Goal: Book appointment/travel/reservation

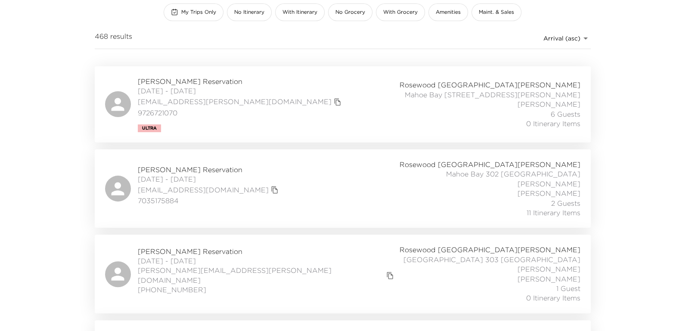
scroll to position [172, 0]
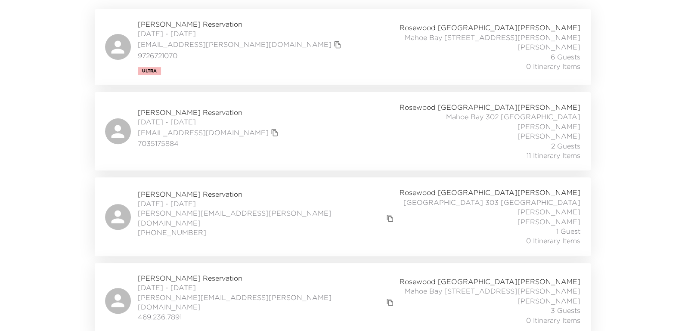
click at [181, 190] on span "Ryan Wagner Reservation" at bounding box center [267, 194] width 259 height 9
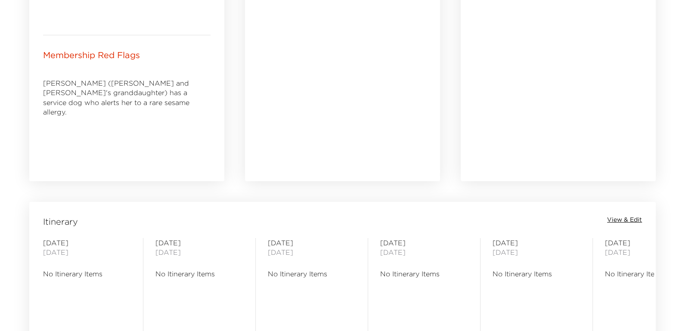
scroll to position [689, 0]
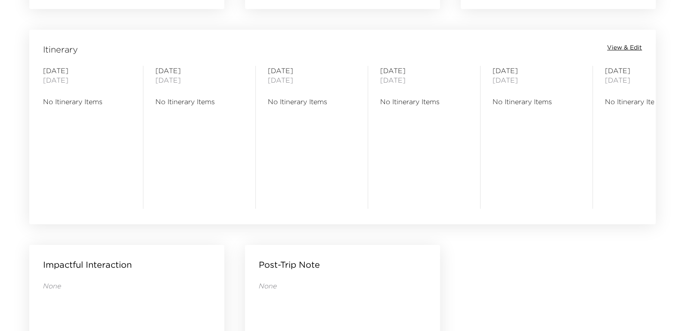
click at [630, 45] on span "View & Edit" at bounding box center [624, 48] width 35 height 9
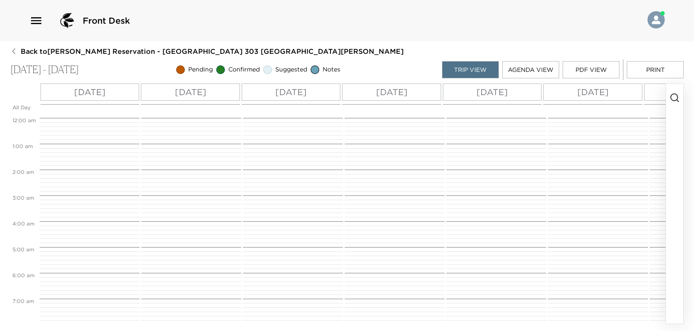
scroll to position [207, 0]
click at [106, 88] on p "[DATE]" at bounding box center [89, 92] width 31 height 13
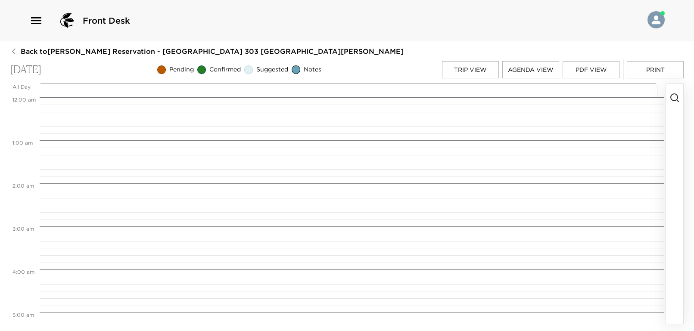
scroll to position [344, 0]
click at [479, 68] on button "Trip View" at bounding box center [470, 69] width 57 height 17
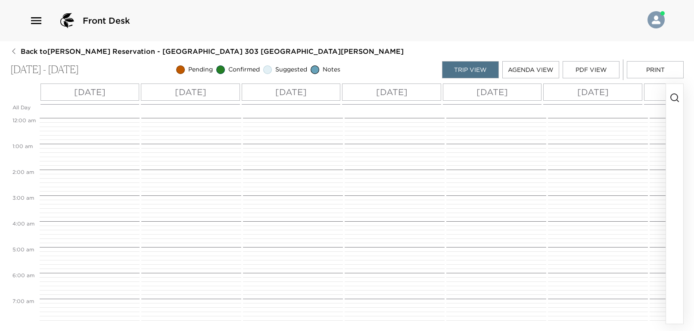
scroll to position [207, 0]
click at [78, 93] on p "[DATE]" at bounding box center [89, 92] width 31 height 13
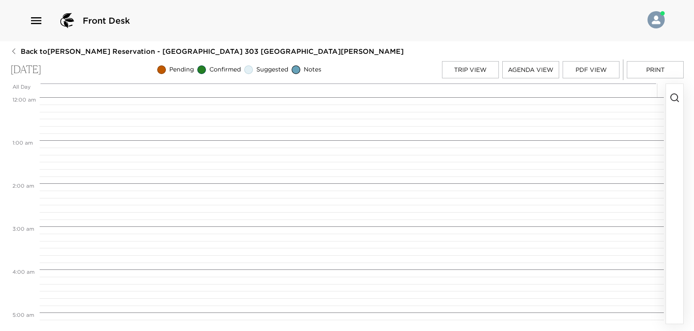
scroll to position [344, 0]
click at [463, 73] on button "Trip View" at bounding box center [470, 69] width 57 height 17
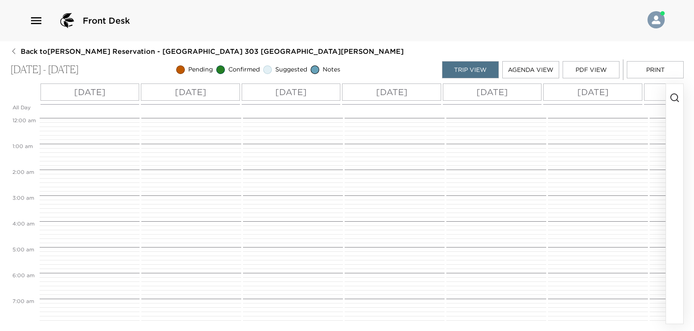
scroll to position [207, 0]
click at [672, 99] on icon "button" at bounding box center [674, 98] width 10 height 10
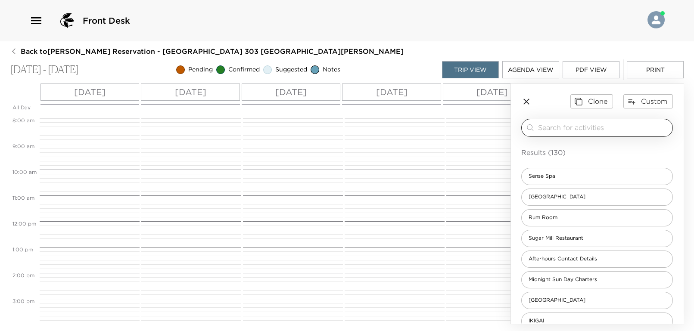
click at [554, 128] on input "search" at bounding box center [603, 128] width 131 height 10
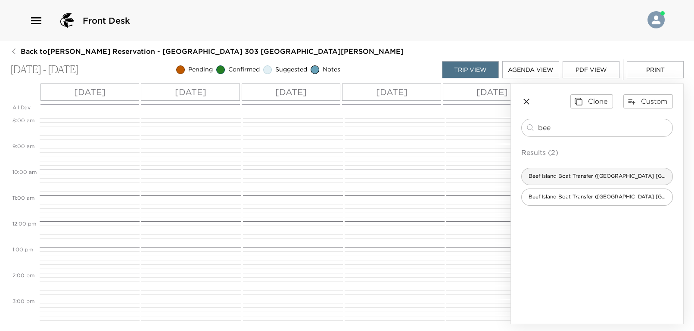
type input "bee"
click at [613, 175] on span "Beef Island Boat Transfer ([GEOGRAPHIC_DATA] [GEOGRAPHIC_DATA][PERSON_NAME])" at bounding box center [597, 176] width 151 height 7
